Goal: Task Accomplishment & Management: Use online tool/utility

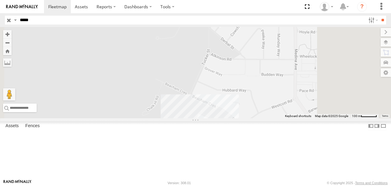
click at [0, 0] on span at bounding box center [0, 0] width 0 height 0
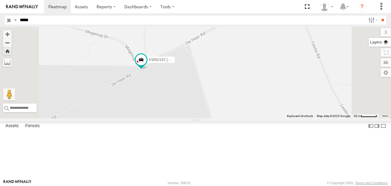
click at [385, 42] on label at bounding box center [380, 42] width 22 height 9
click at [0, 0] on span "Basemaps" at bounding box center [0, 0] width 0 height 0
click at [0, 0] on span "Satellite + Roadmap" at bounding box center [0, 0] width 0 height 0
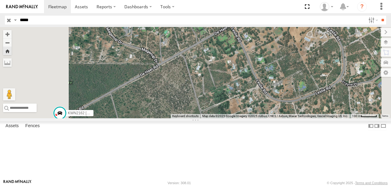
click at [8, 19] on input "button" at bounding box center [9, 20] width 8 height 9
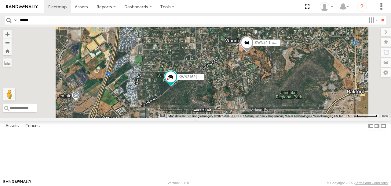
click at [58, 17] on input "*****" at bounding box center [191, 20] width 349 height 9
type input "****"
click at [380, 16] on input "**" at bounding box center [383, 20] width 7 height 9
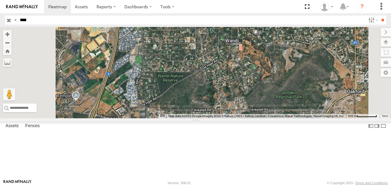
click at [0, 0] on div "KWN1945 Flocon" at bounding box center [0, 0] width 0 height 0
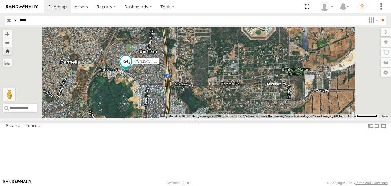
click at [163, 63] on span "KWN1945 Flocon" at bounding box center [148, 61] width 29 height 4
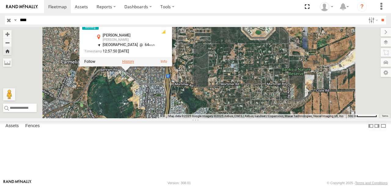
click at [134, 64] on label at bounding box center [128, 62] width 12 height 4
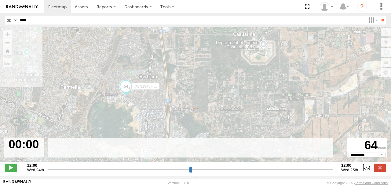
click at [4, 170] on div "**********" at bounding box center [195, 167] width 391 height 13
click at [10, 171] on span at bounding box center [11, 167] width 12 height 8
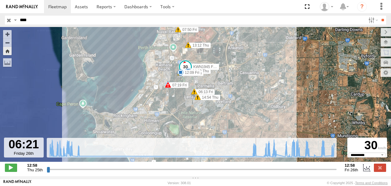
drag, startPoint x: 49, startPoint y: 172, endPoint x: 256, endPoint y: 165, distance: 206.9
click at [256, 166] on input "range" at bounding box center [192, 169] width 291 height 6
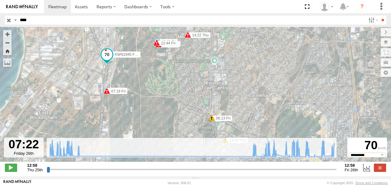
drag, startPoint x: 258, startPoint y: 173, endPoint x: 268, endPoint y: 172, distance: 10.4
click at [268, 172] on input "range" at bounding box center [192, 169] width 291 height 6
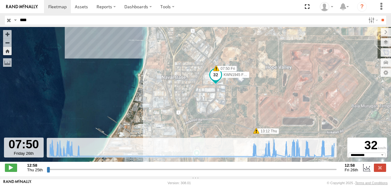
click at [274, 172] on input "range" at bounding box center [192, 169] width 291 height 6
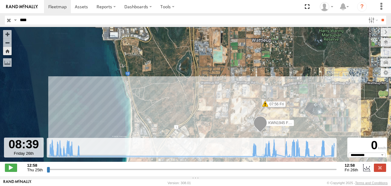
drag, startPoint x: 278, startPoint y: 172, endPoint x: 284, endPoint y: 173, distance: 6.1
click at [284, 172] on input "range" at bounding box center [192, 169] width 291 height 6
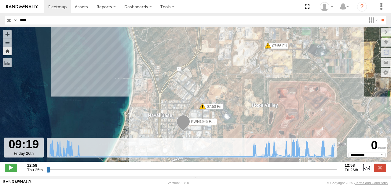
click at [292, 172] on input "range" at bounding box center [192, 169] width 291 height 6
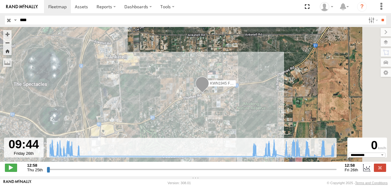
drag, startPoint x: 281, startPoint y: 120, endPoint x: 188, endPoint y: 103, distance: 94.1
click at [188, 103] on div "KWN1945 Flocon 13:12 Thu 14:18 Thu 14:54 Thu 15:30 Thu 06:13 Fri 06:22 Fri 07:1…" at bounding box center [195, 97] width 391 height 141
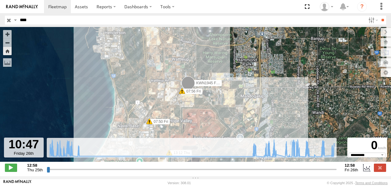
drag, startPoint x: 302, startPoint y: 172, endPoint x: 309, endPoint y: 173, distance: 7.1
click at [309, 172] on input "range" at bounding box center [192, 169] width 291 height 6
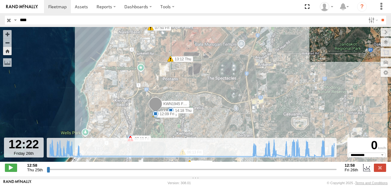
click at [9, 19] on input "button" at bounding box center [9, 20] width 8 height 9
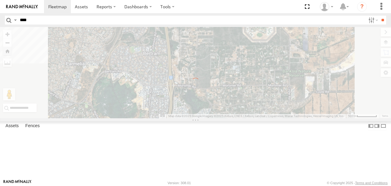
type input "**********"
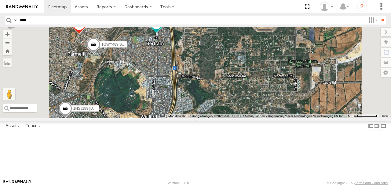
drag, startPoint x: 221, startPoint y: 125, endPoint x: 231, endPoint y: 82, distance: 43.9
click at [231, 82] on div "KWN1945 Flocon KWN47 Coor. Infra KWN49 Super.Retic KWN708 Supervisor NA 1HSS259…" at bounding box center [195, 72] width 391 height 91
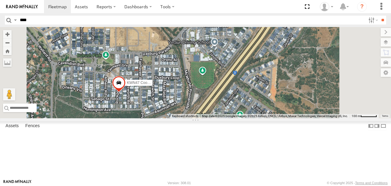
click at [153, 86] on label "KWN47 Coor. Infra" at bounding box center [137, 83] width 31 height 6
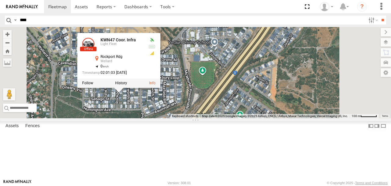
click at [210, 118] on div "KWN1945 Flocon KWN47 Coor. Infra KWN49 Super.Retic KWN708 Supervisor NA 1HSS259…" at bounding box center [195, 72] width 391 height 91
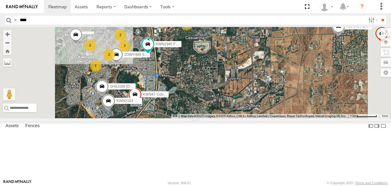
drag, startPoint x: 207, startPoint y: 101, endPoint x: 229, endPoint y: 101, distance: 22.0
click at [229, 101] on div "KWN1945 Flocon KWN47 Coor. Infra KWN49 Super.Retic KWN708 Supervisor NA 1HSS259…" at bounding box center [195, 72] width 391 height 91
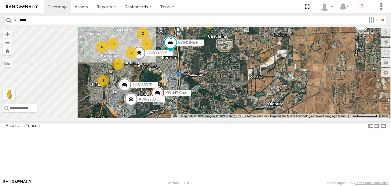
click at [229, 97] on div "KWN1945 Flocon KWN47 Coor. Infra KWN49 Super.Retic KWN708 Supervisor NA 1HSS259…" at bounding box center [195, 72] width 391 height 91
